Goal: Understand process/instructions

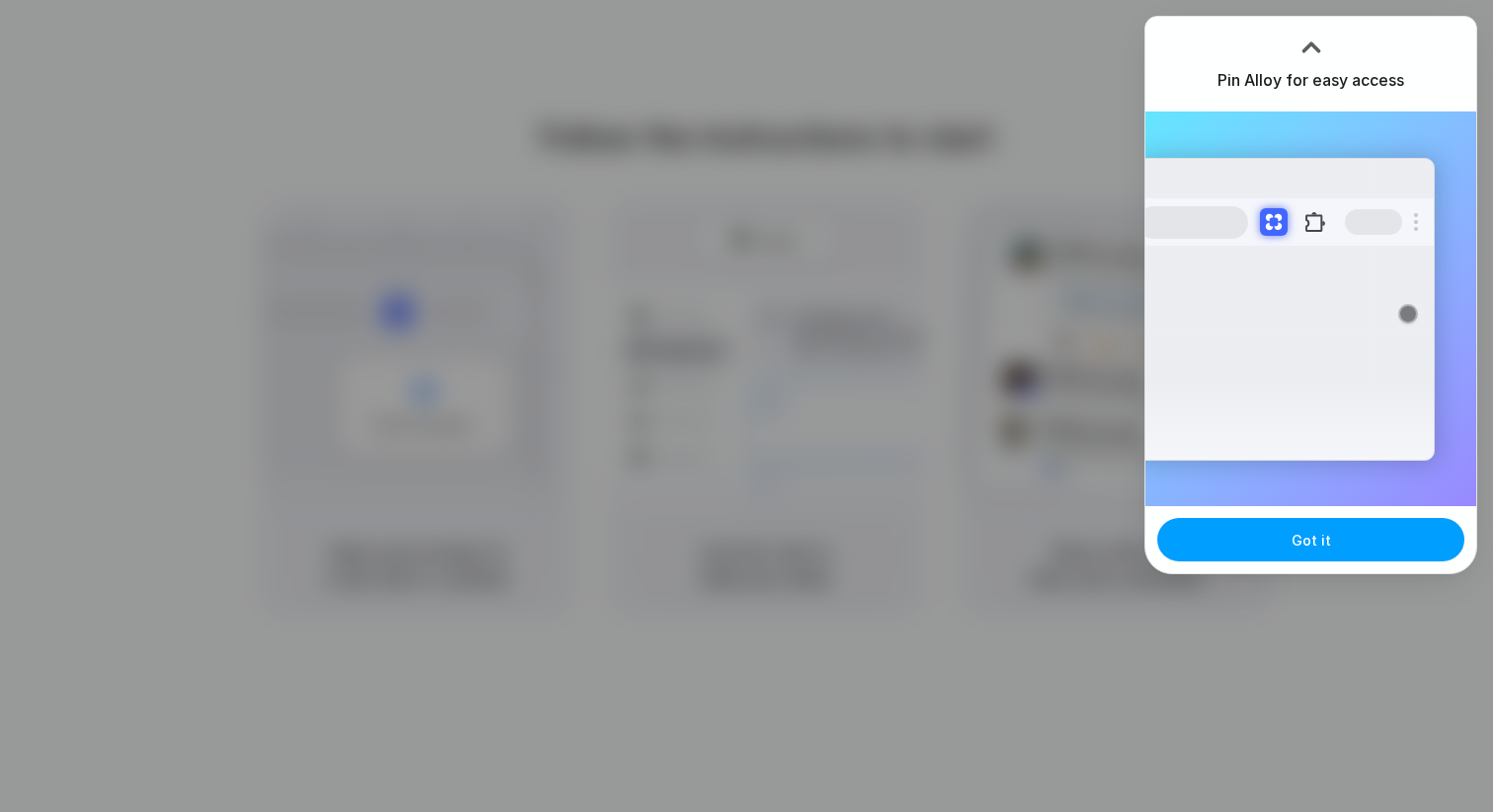
click at [1288, 540] on button "Got it" at bounding box center [1310, 540] width 307 height 44
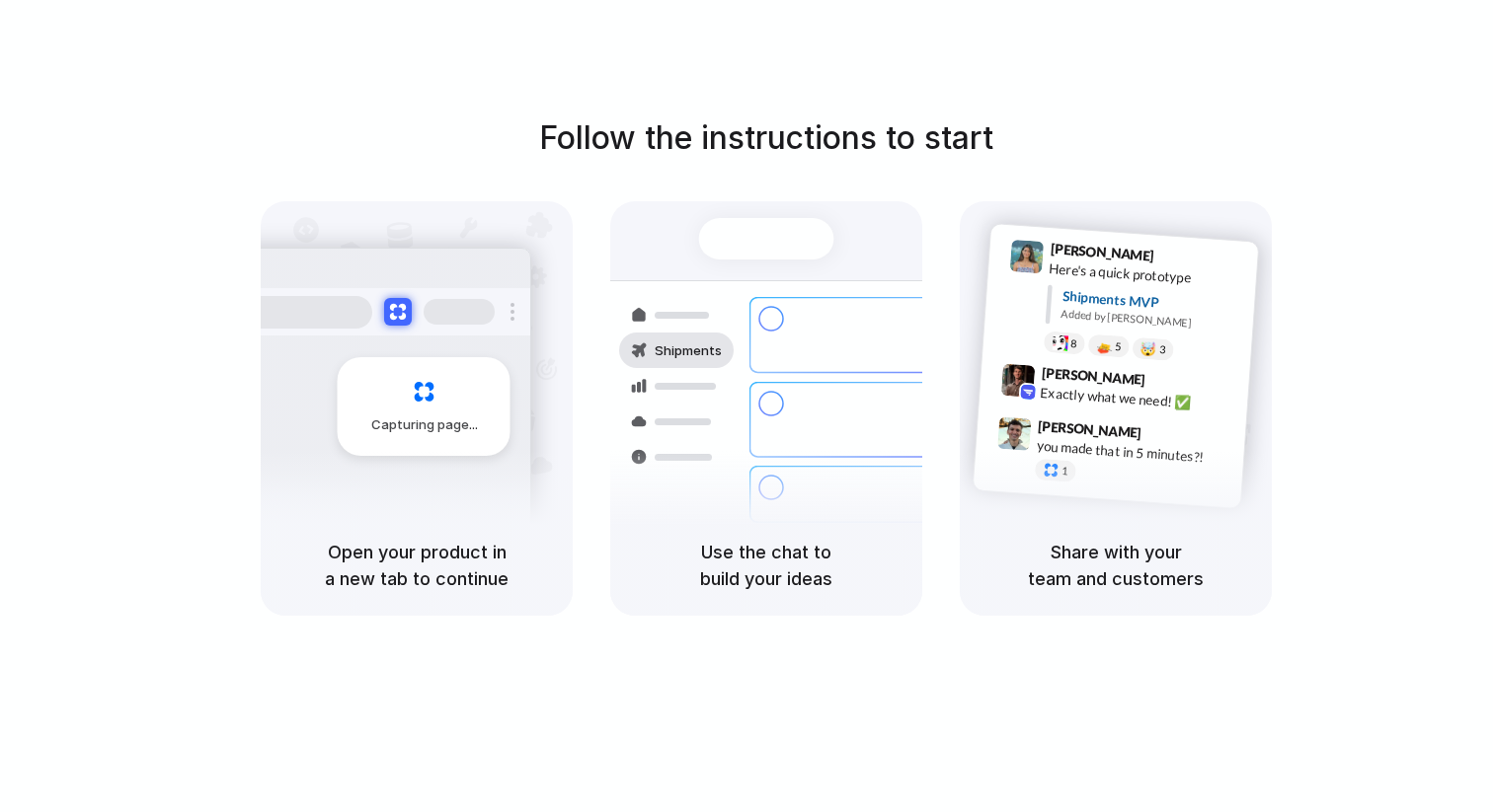
click at [683, 539] on h5 "Use the chat to build your ideas" at bounding box center [766, 566] width 264 height 54
click at [727, 605] on div "Use the chat to build your ideas" at bounding box center [766, 565] width 312 height 100
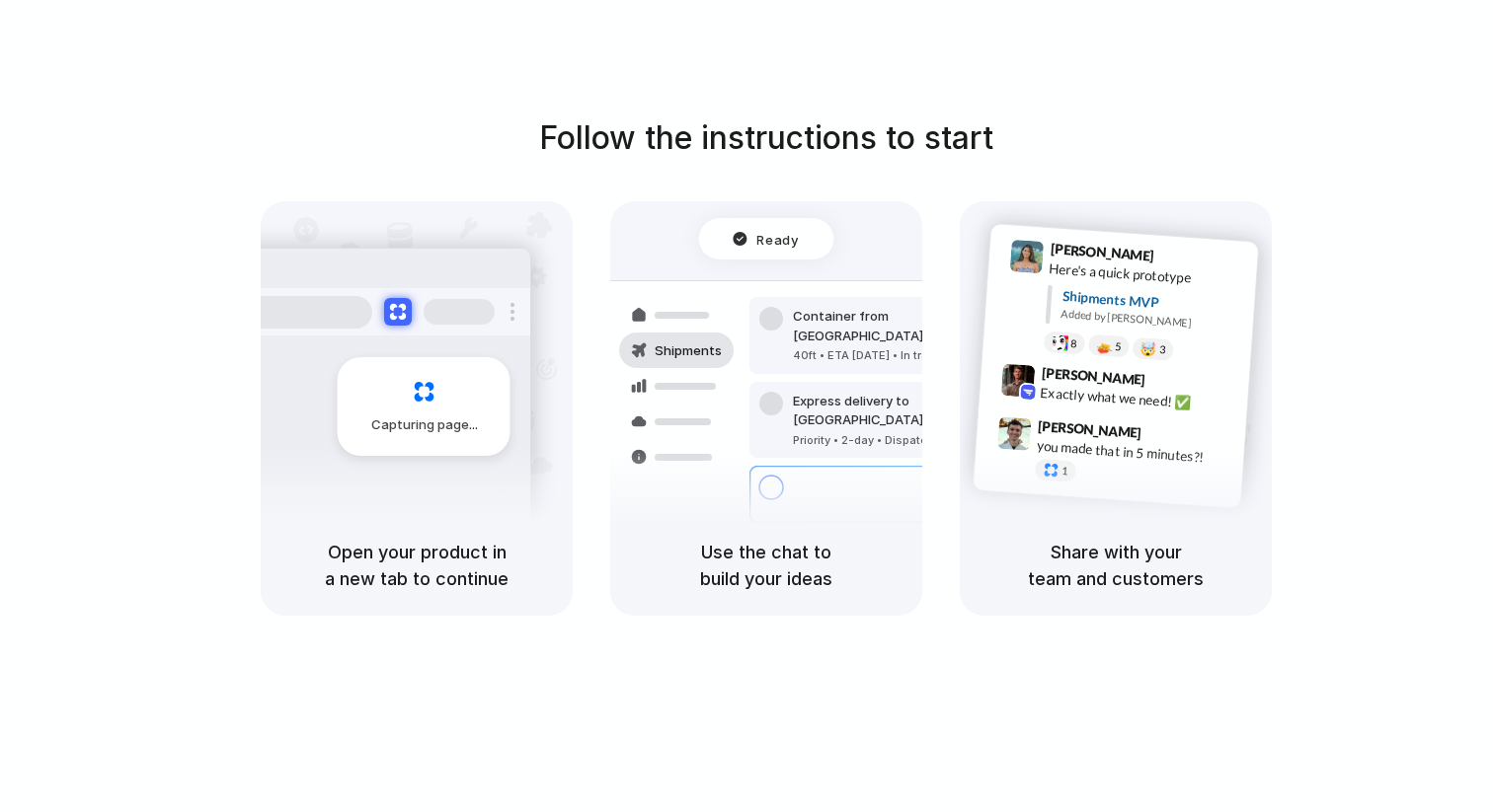
click at [406, 491] on div "Capturing page" at bounding box center [382, 399] width 298 height 303
click at [403, 475] on div "Capturing page" at bounding box center [382, 399] width 298 height 303
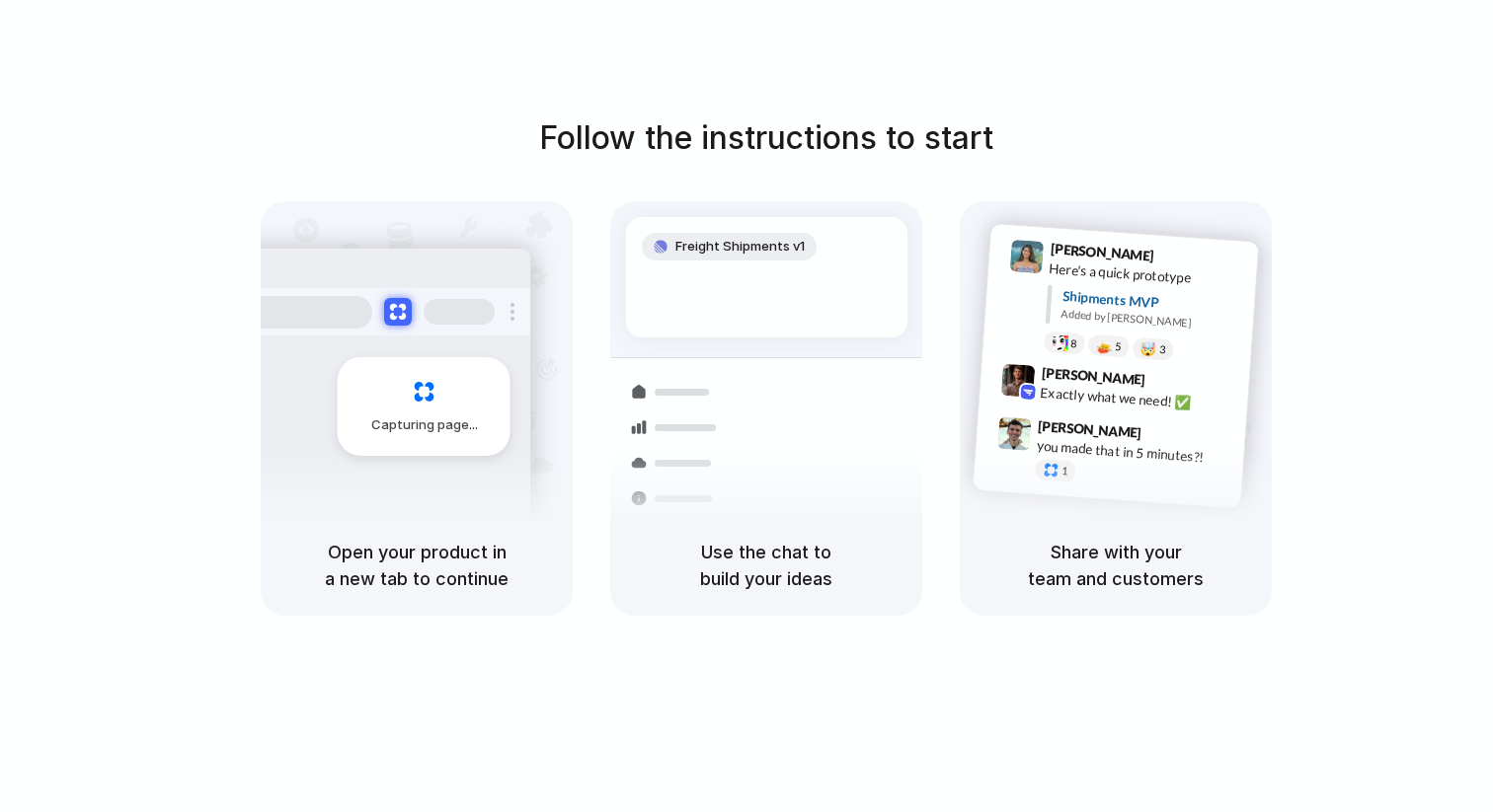
click at [746, 406] on div at bounding box center [746, 406] width 0 height 0
